Goal: Task Accomplishment & Management: Manage account settings

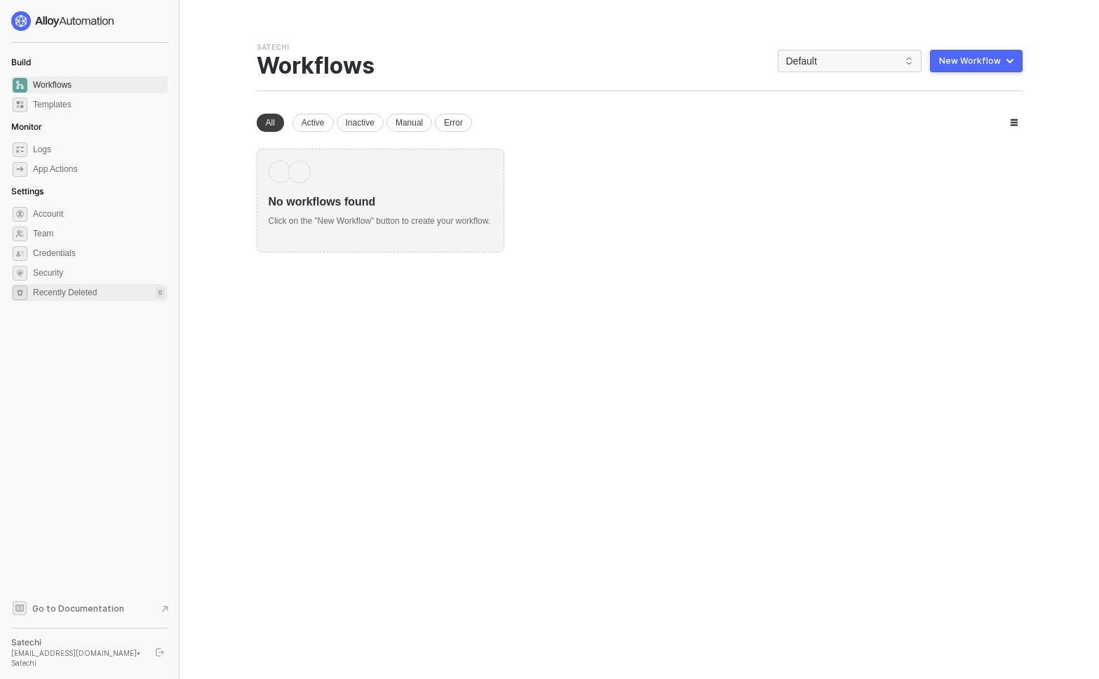
click at [80, 293] on span "Recently Deleted" at bounding box center [65, 293] width 64 height 12
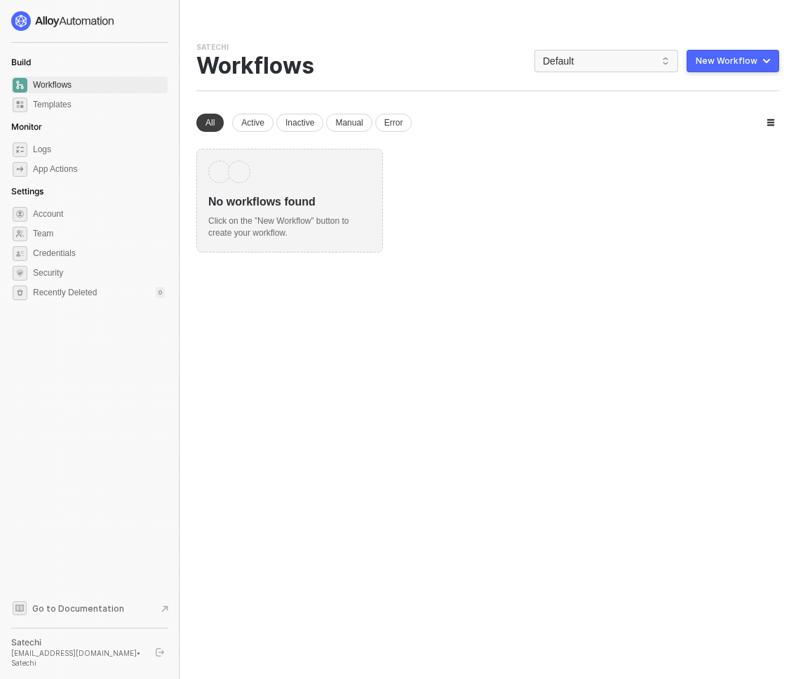
click at [664, 282] on div "You need to expand your browser window or switch to a computer with a bigger sc…" at bounding box center [488, 339] width 617 height 679
click at [522, 339] on div "You need to expand your browser window or switch to a computer with a bigger sc…" at bounding box center [488, 339] width 617 height 679
click at [476, 404] on div "You need to expand your browser window or switch to a computer with a bigger sc…" at bounding box center [488, 339] width 617 height 679
click at [161, 655] on icon "logout" at bounding box center [160, 652] width 8 height 8
